Goal: Information Seeking & Learning: Learn about a topic

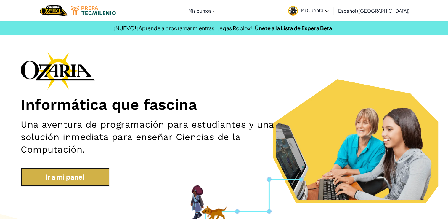
click at [68, 171] on link "Ir a mi panel" at bounding box center [65, 176] width 89 height 19
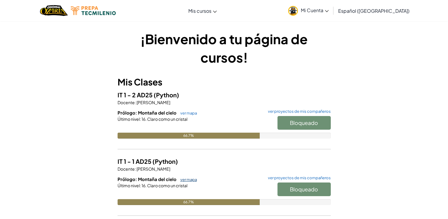
click at [192, 180] on link "ver mapa" at bounding box center [187, 179] width 20 height 5
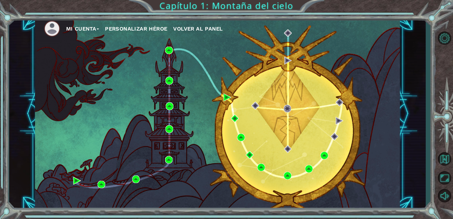
drag, startPoint x: 325, startPoint y: 157, endPoint x: 314, endPoint y: 142, distance: 18.2
click at [314, 142] on div "Mi Cuenta Personalizar héroe Volver al panel" at bounding box center [217, 113] width 365 height 192
click at [348, 203] on div "Mi Cuenta Personalizar héroe Volver al panel" at bounding box center [217, 113] width 365 height 192
click at [94, 30] on button "Mi Cuenta" at bounding box center [82, 28] width 33 height 9
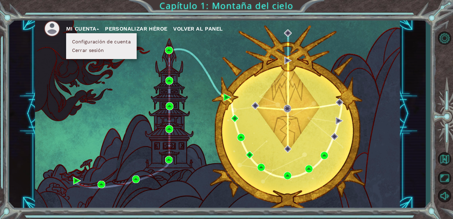
click at [185, 166] on div "Mi Cuenta Configuración de cuenta Cerrar sesión Personalizar héroe Volver al pa…" at bounding box center [217, 113] width 365 height 192
click at [384, 185] on div "Mi Cuenta Configuración de cuenta Cerrar sesión Personalizar héroe Volver al pa…" at bounding box center [217, 113] width 365 height 192
